Goal: Information Seeking & Learning: Learn about a topic

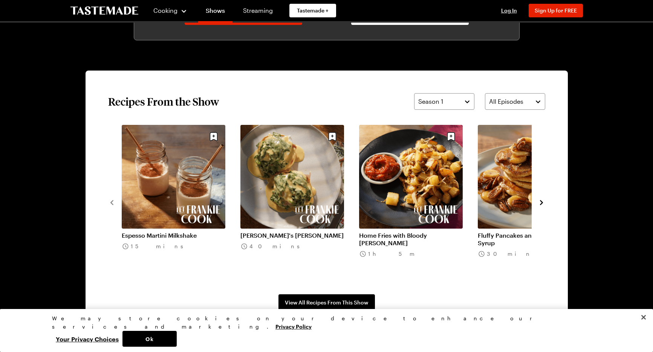
scroll to position [526, 0]
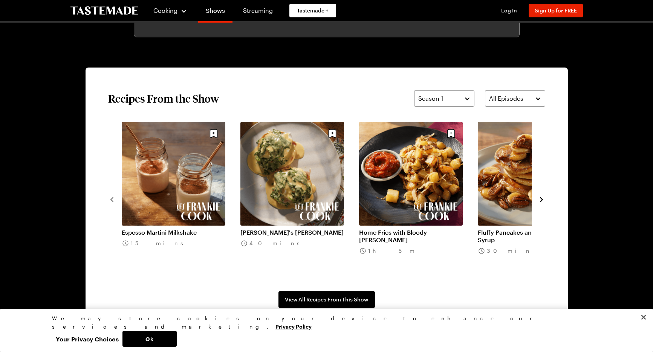
click at [542, 199] on icon "navigate to next item" at bounding box center [541, 199] width 3 height 5
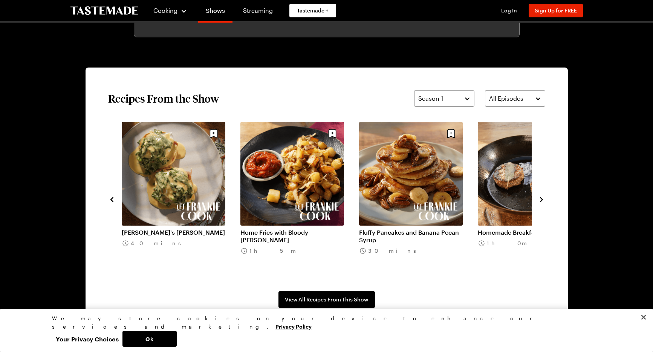
click at [542, 199] on icon "navigate to next item" at bounding box center [541, 199] width 3 height 5
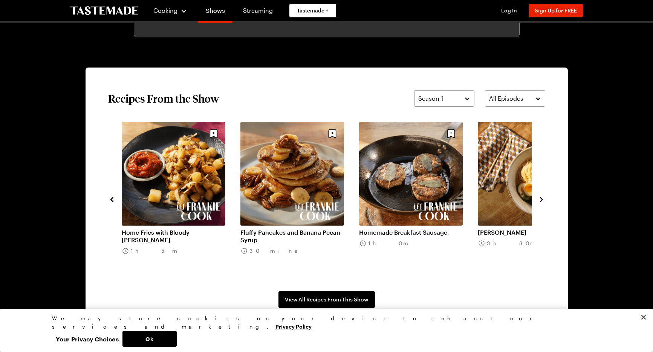
click at [542, 199] on icon "navigate to next item" at bounding box center [541, 199] width 3 height 5
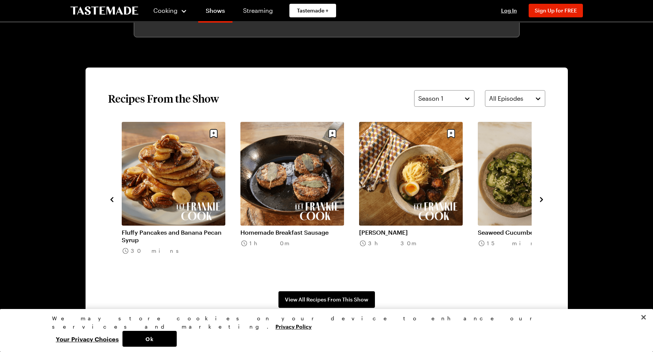
click at [542, 199] on icon "navigate to next item" at bounding box center [541, 199] width 3 height 5
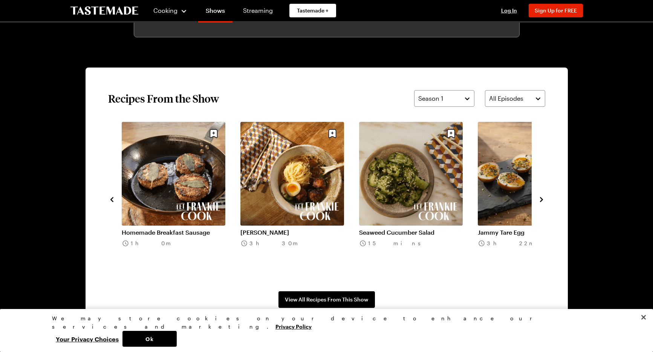
click at [542, 199] on icon "navigate to next item" at bounding box center [541, 199] width 3 height 5
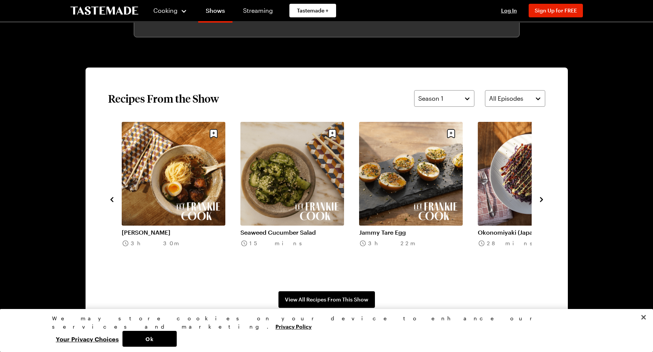
click at [542, 199] on icon "navigate to next item" at bounding box center [541, 199] width 3 height 5
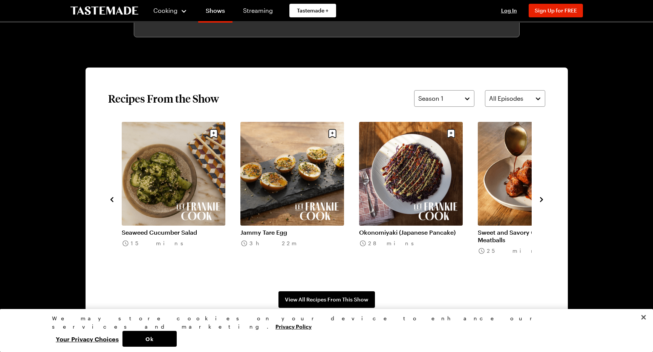
click at [542, 199] on icon "navigate to next item" at bounding box center [541, 199] width 3 height 5
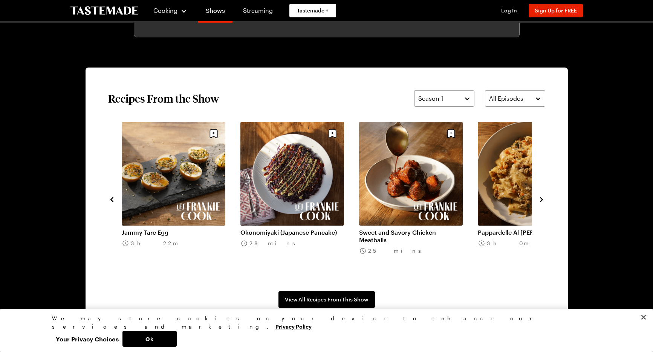
click at [542, 199] on icon "navigate to next item" at bounding box center [541, 199] width 3 height 5
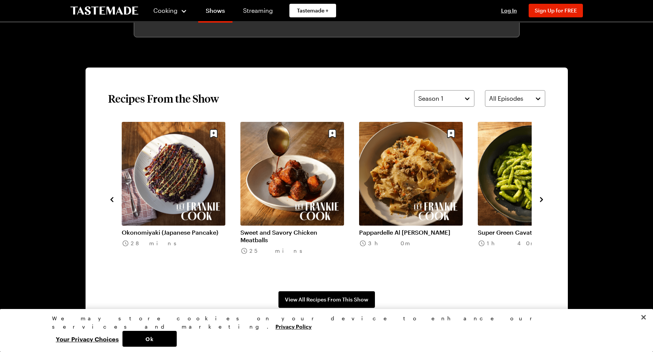
click at [542, 199] on icon "navigate to next item" at bounding box center [541, 199] width 3 height 5
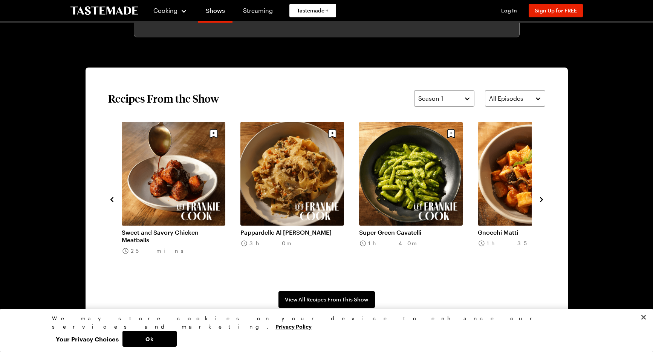
click at [542, 199] on icon "navigate to next item" at bounding box center [541, 199] width 3 height 5
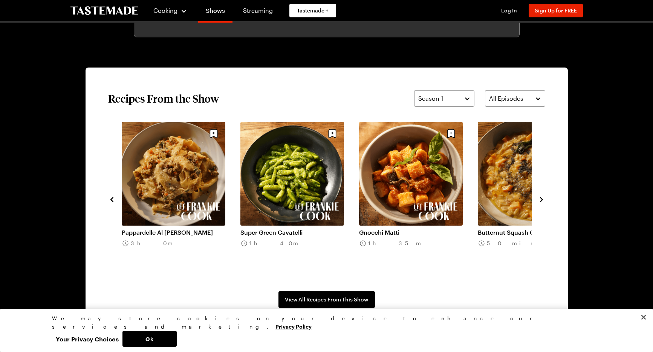
click at [542, 199] on icon "navigate to next item" at bounding box center [541, 199] width 3 height 5
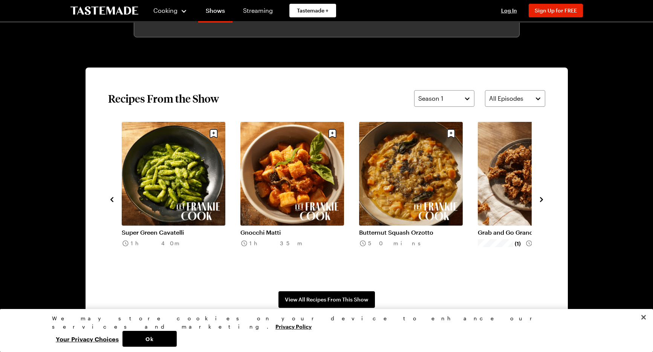
click at [542, 199] on icon "navigate to next item" at bounding box center [541, 199] width 3 height 5
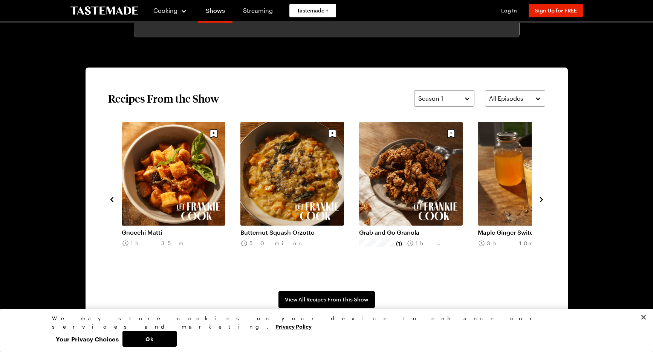
click at [542, 199] on icon "navigate to next item" at bounding box center [541, 199] width 3 height 5
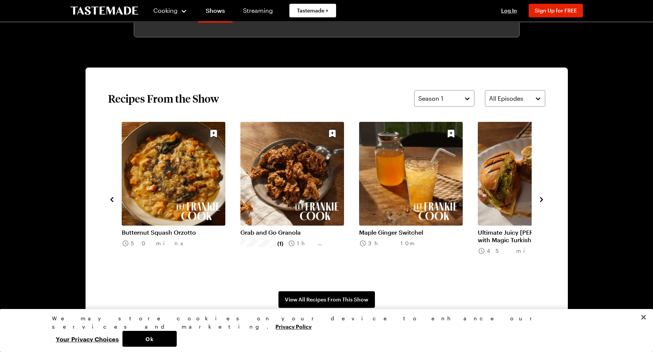
click at [542, 199] on icon "navigate to next item" at bounding box center [541, 199] width 3 height 5
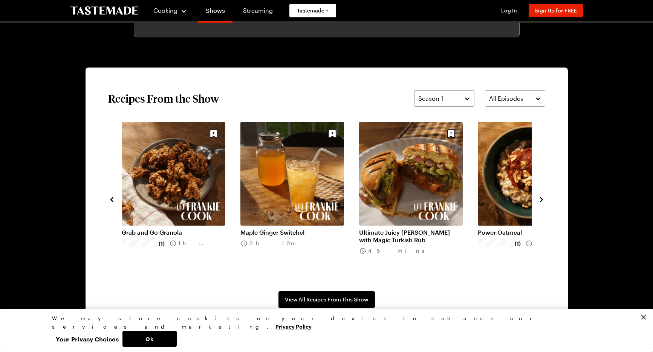
click at [542, 199] on icon "navigate to next item" at bounding box center [541, 199] width 3 height 5
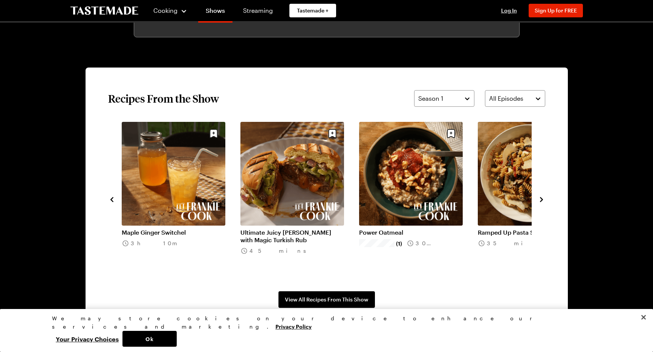
click at [542, 199] on icon "navigate to next item" at bounding box center [541, 199] width 3 height 5
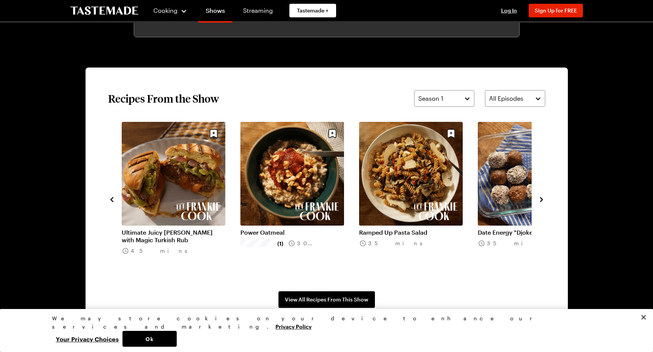
click at [542, 199] on icon "navigate to next item" at bounding box center [541, 199] width 3 height 5
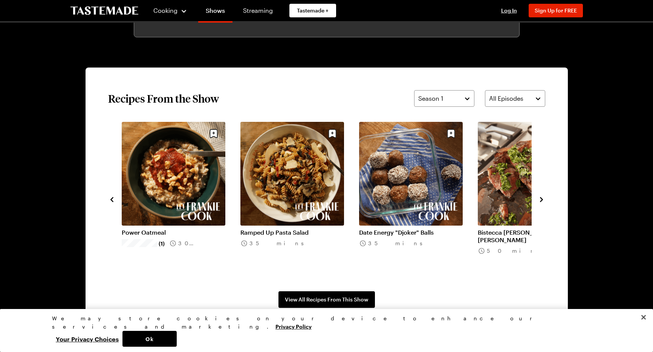
click at [542, 199] on icon "navigate to next item" at bounding box center [541, 199] width 3 height 5
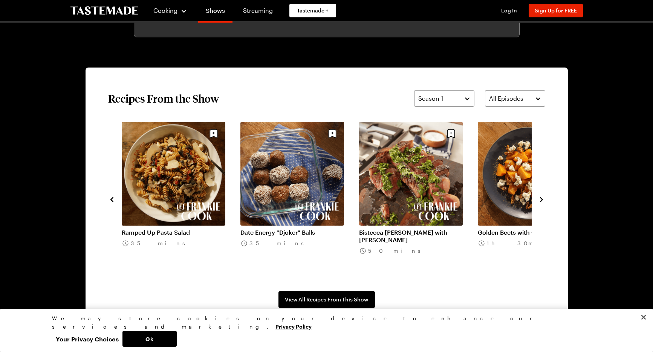
click at [542, 199] on icon "navigate to next item" at bounding box center [541, 199] width 3 height 5
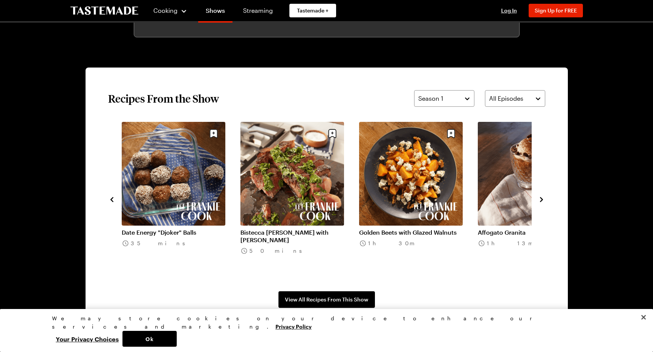
click at [542, 199] on icon "navigate to next item" at bounding box center [541, 199] width 3 height 5
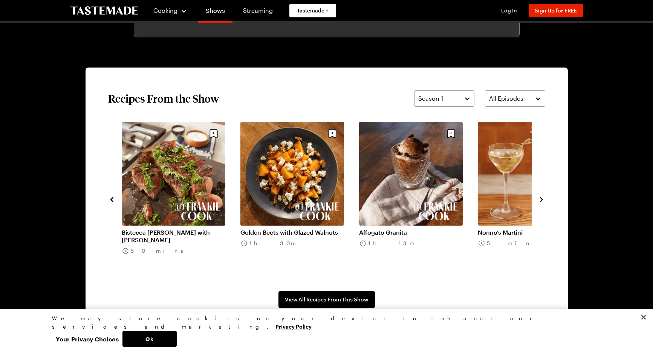
click at [542, 199] on icon "navigate to next item" at bounding box center [541, 199] width 3 height 5
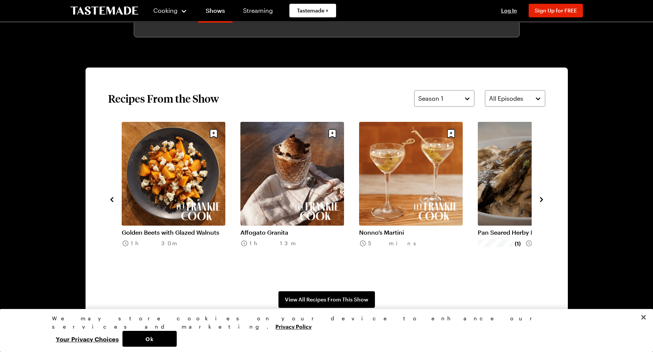
click at [542, 199] on icon "navigate to next item" at bounding box center [541, 199] width 3 height 5
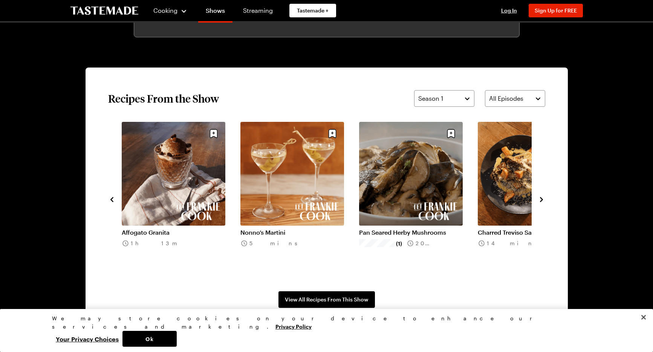
click at [542, 199] on icon "navigate to next item" at bounding box center [541, 199] width 3 height 5
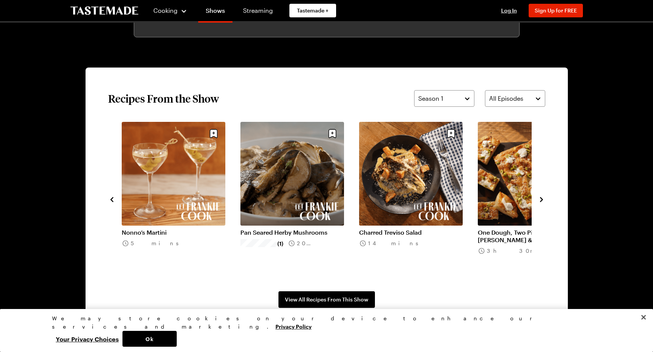
click at [542, 199] on icon "navigate to next item" at bounding box center [541, 199] width 3 height 5
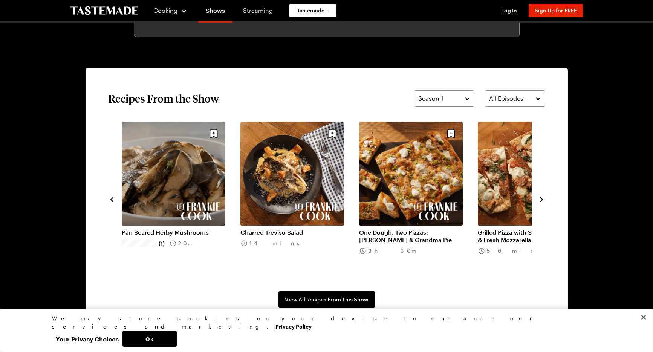
click at [320, 228] on link "Charred Treviso Salad" at bounding box center [292, 232] width 104 height 8
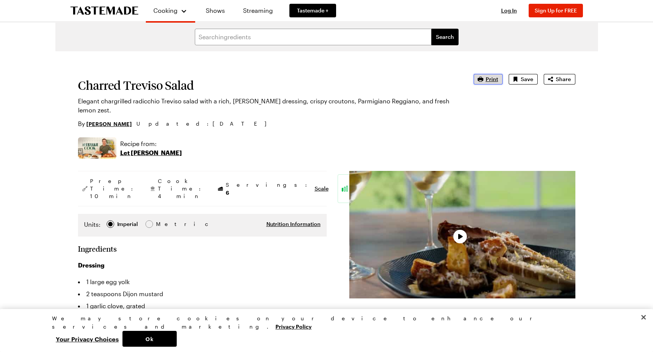
click at [481, 80] on icon "button" at bounding box center [481, 79] width 6 height 5
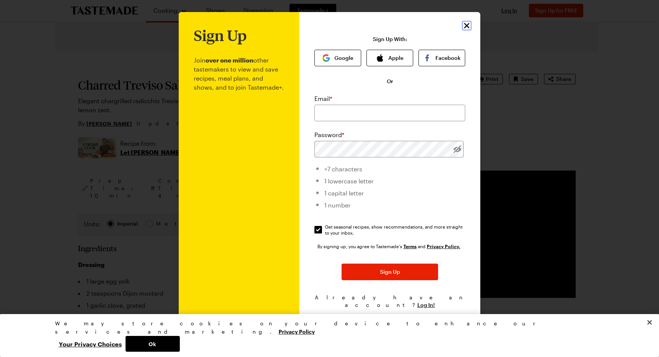
click at [469, 30] on icon "Close" at bounding box center [466, 25] width 9 height 9
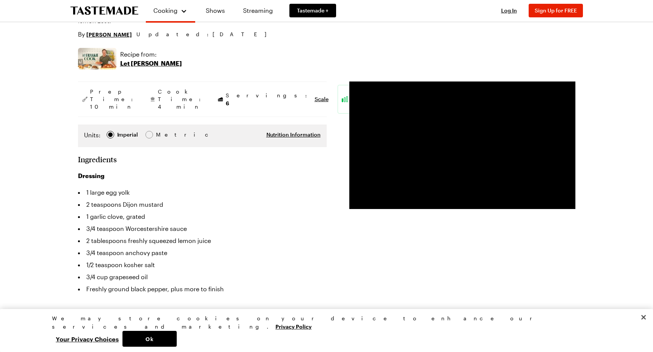
scroll to position [93, 0]
